Goal: Find specific page/section: Find specific page/section

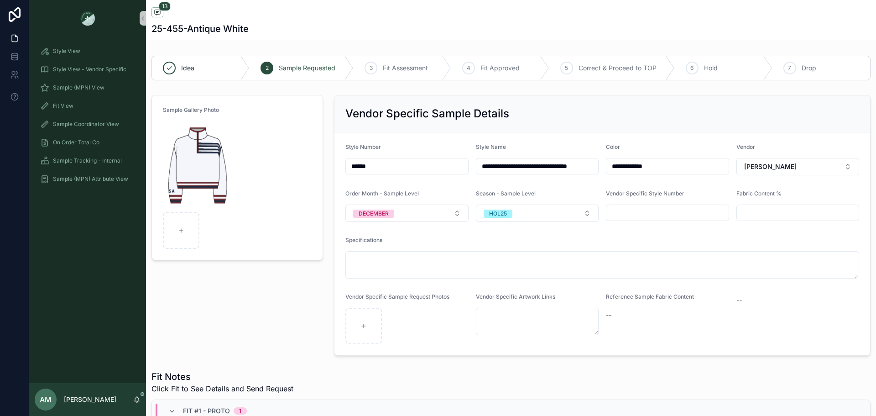
scroll to position [569, 0]
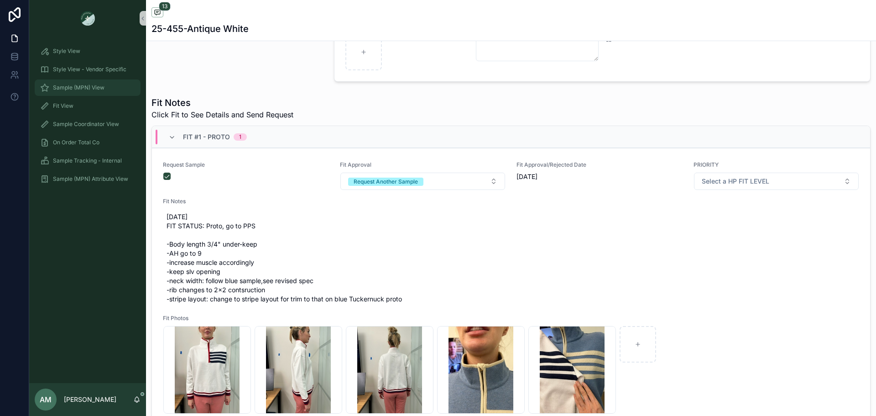
click at [99, 88] on span "Sample (MPN) View" at bounding box center [79, 87] width 52 height 7
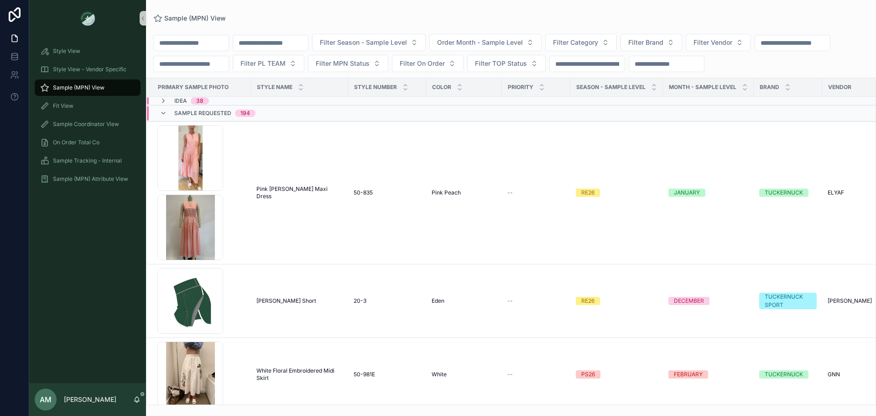
click at [286, 44] on input "scrollable content" at bounding box center [270, 43] width 75 height 13
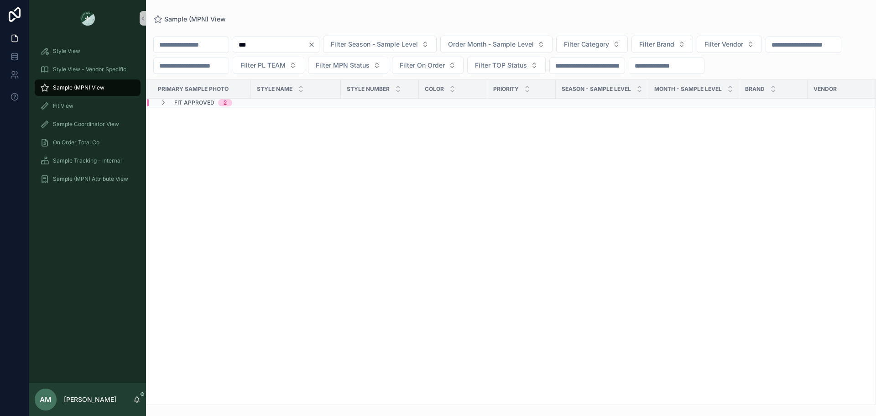
type input "***"
click at [253, 106] on div "Fit Approved 2" at bounding box center [283, 102] width 272 height 7
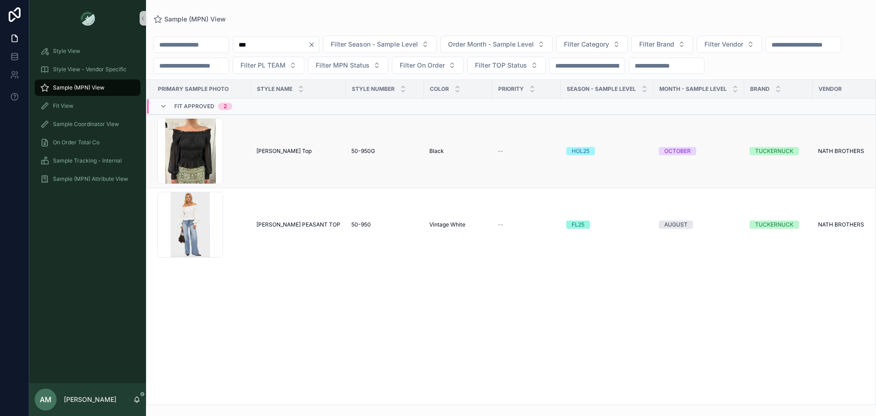
click at [257, 155] on span "[PERSON_NAME] Top" at bounding box center [283, 150] width 55 height 7
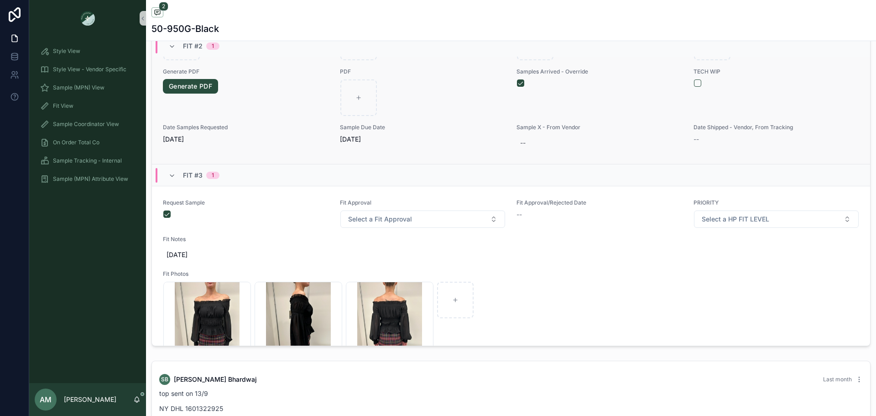
scroll to position [604, 0]
